Goal: Information Seeking & Learning: Check status

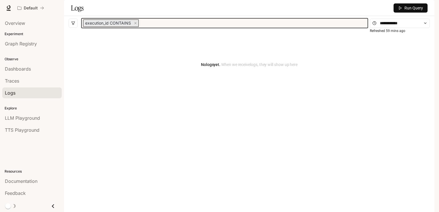
click at [191, 27] on div "execution_id CONTAINS" at bounding box center [224, 22] width 283 height 7
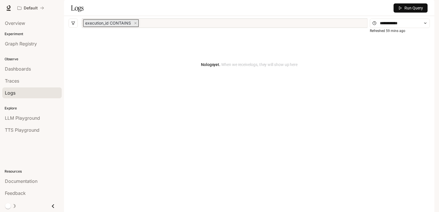
drag, startPoint x: 222, startPoint y: 71, endPoint x: 221, endPoint y: 65, distance: 5.8
click at [222, 70] on div "No logs yet. When we receive logs , they will show up here" at bounding box center [250, 64] width 362 height 69
click at [422, 13] on button "Run Query" at bounding box center [411, 7] width 34 height 9
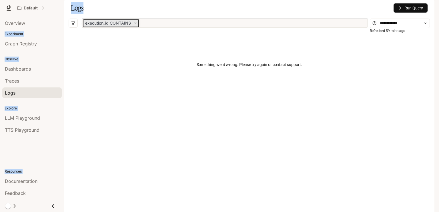
click at [410, 18] on div "Skip to main content Default Documentation Documentation Portal Overview Experi…" at bounding box center [219, 106] width 439 height 212
click at [411, 11] on span "Run Query" at bounding box center [414, 8] width 19 height 6
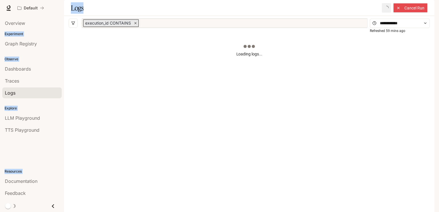
click at [137, 27] on span "close" at bounding box center [136, 23] width 6 height 7
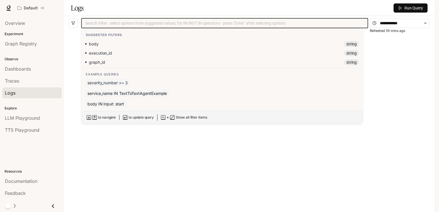
click at [97, 86] on span "severity_number >= 3" at bounding box center [107, 82] width 45 height 7
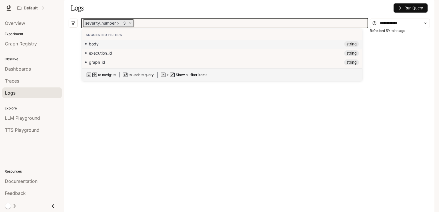
click at [414, 11] on span "Run Query" at bounding box center [414, 8] width 19 height 6
